Goal: Transaction & Acquisition: Purchase product/service

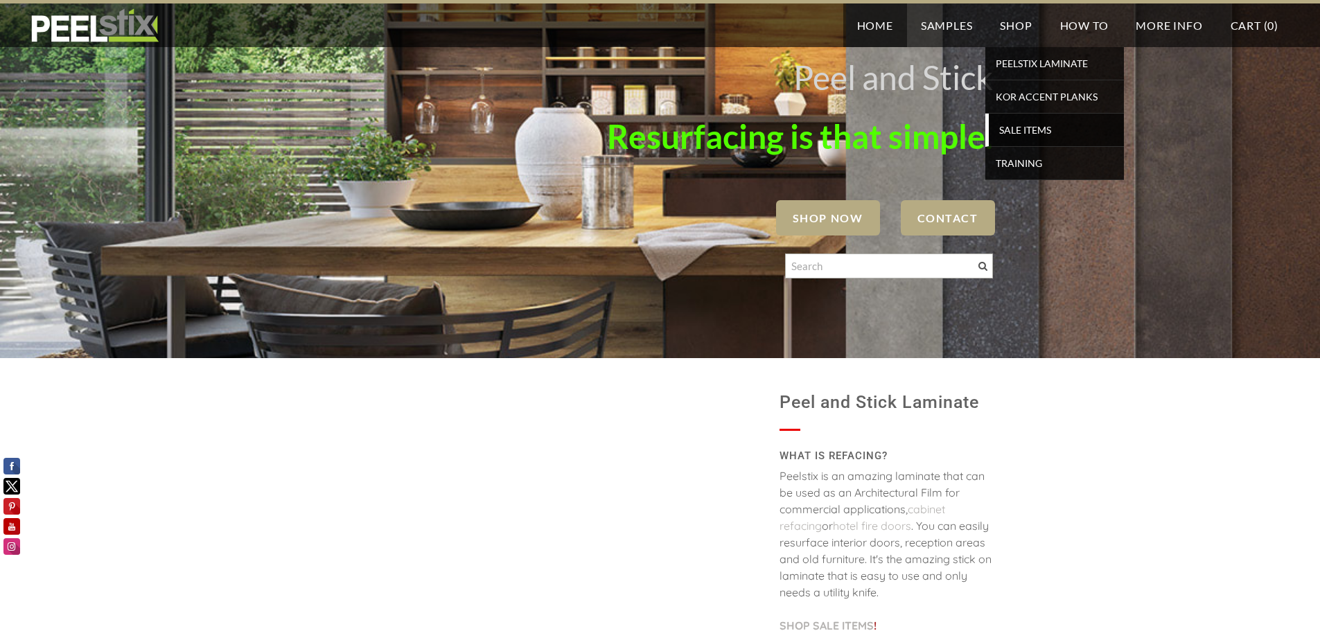
click at [1018, 140] on link "SALE ITEMS" at bounding box center [1054, 130] width 139 height 33
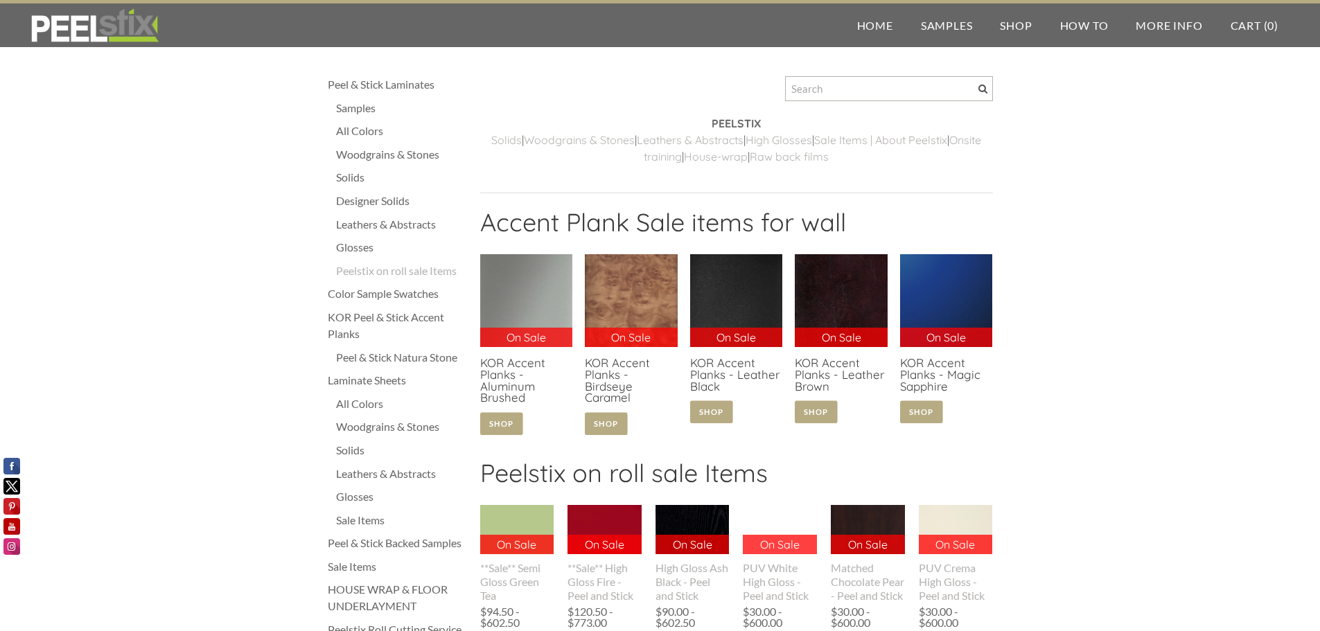
click at [349, 450] on div "Solids" at bounding box center [401, 450] width 130 height 17
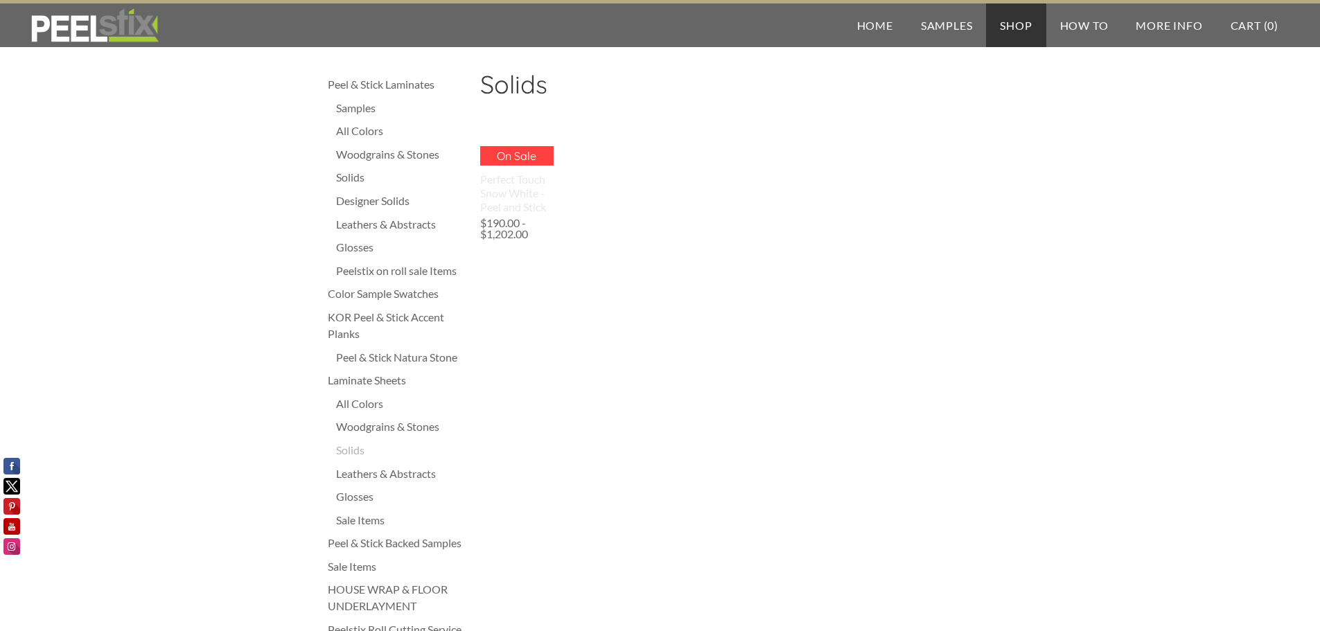
click at [499, 194] on div "Perfect Touch Snow White - Peel and Stick" at bounding box center [517, 194] width 74 height 42
